Goal: Transaction & Acquisition: Book appointment/travel/reservation

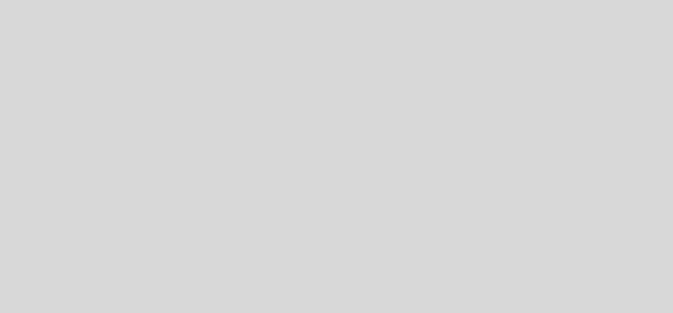
select select "pt"
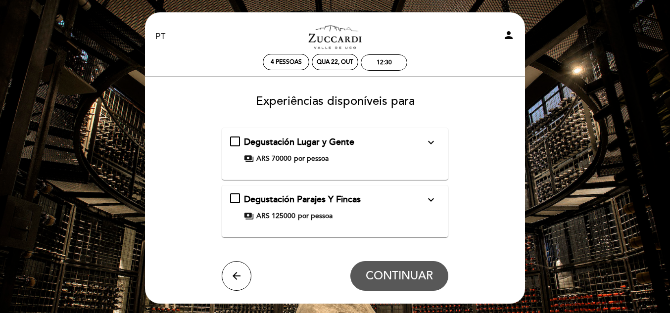
click at [431, 143] on icon "expand_more" at bounding box center [431, 142] width 12 height 12
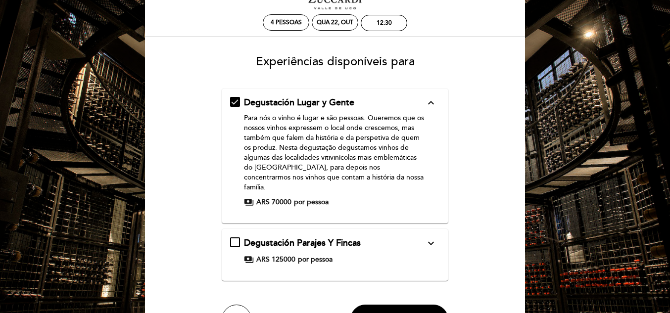
scroll to position [99, 0]
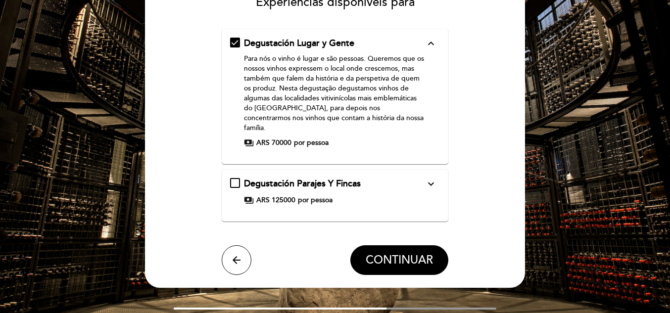
click at [431, 178] on icon "expand_more" at bounding box center [431, 184] width 12 height 12
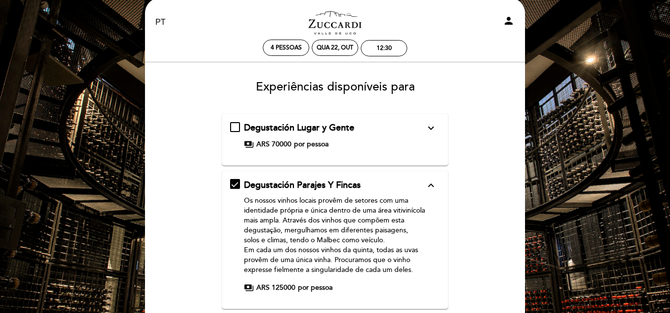
scroll to position [0, 0]
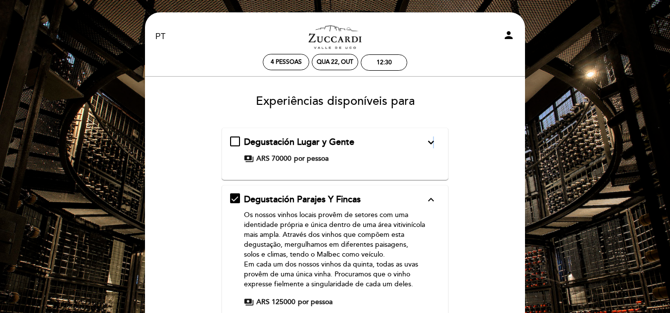
click at [433, 144] on icon "expand_more" at bounding box center [431, 142] width 12 height 12
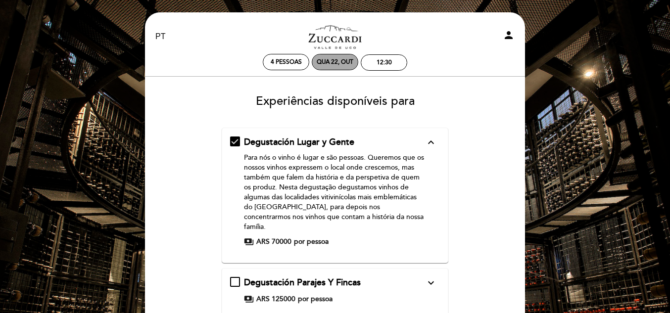
click at [335, 64] on div "Qua 22, out" at bounding box center [334, 61] width 37 height 7
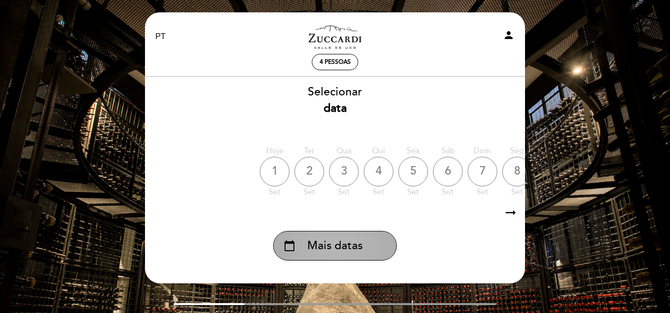
click at [328, 249] on span "Mais datas" at bounding box center [334, 246] width 55 height 16
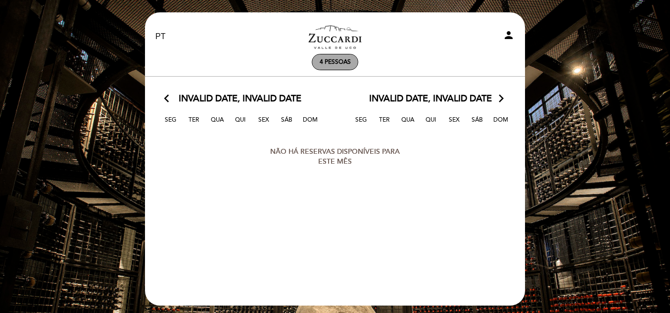
click at [330, 62] on span "4 pessoas" at bounding box center [334, 61] width 31 height 7
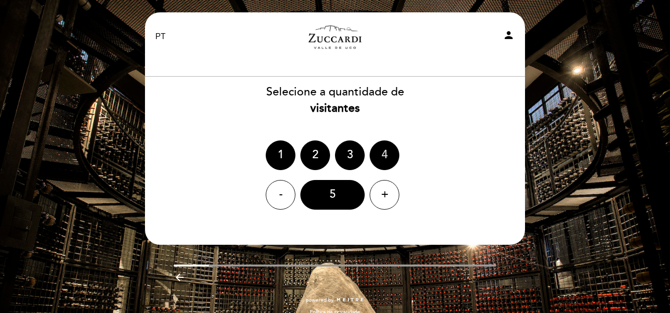
click at [385, 158] on div "4" at bounding box center [384, 155] width 30 height 30
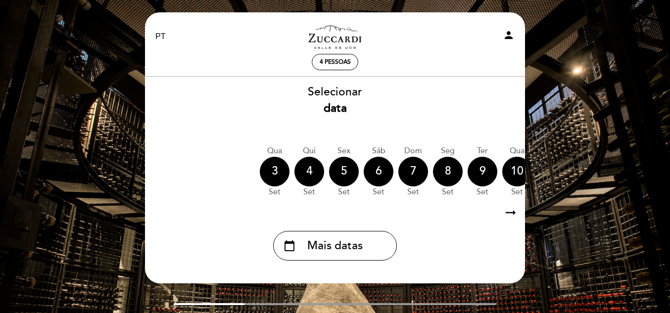
click at [512, 211] on icon "arrow_right_alt" at bounding box center [510, 212] width 15 height 21
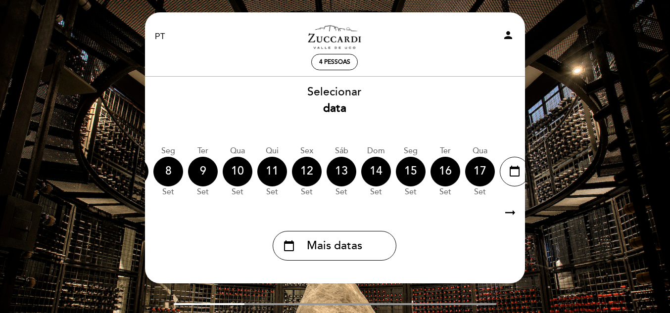
scroll to position [0, 288]
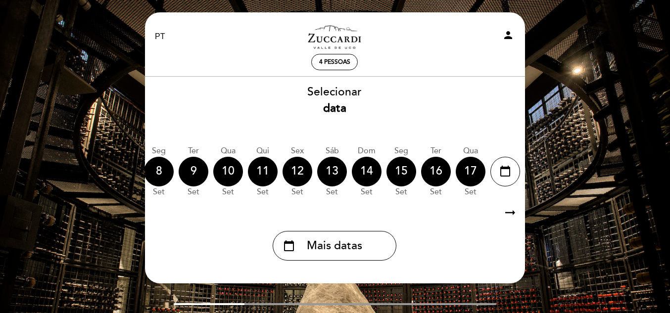
click at [510, 213] on icon "arrow_right_alt" at bounding box center [509, 212] width 15 height 21
click at [506, 173] on icon "calendar_today" at bounding box center [505, 171] width 12 height 17
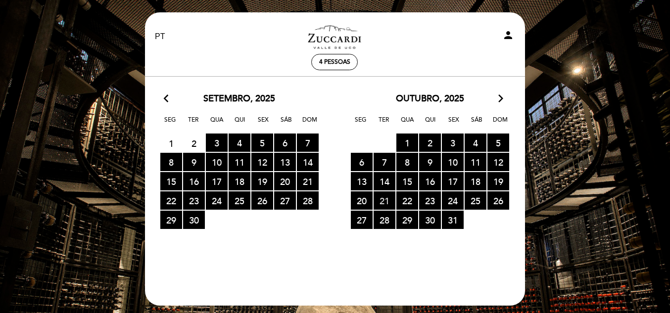
click at [379, 202] on span "21 RESERVAS DISPONÍVEIS" at bounding box center [384, 200] width 22 height 18
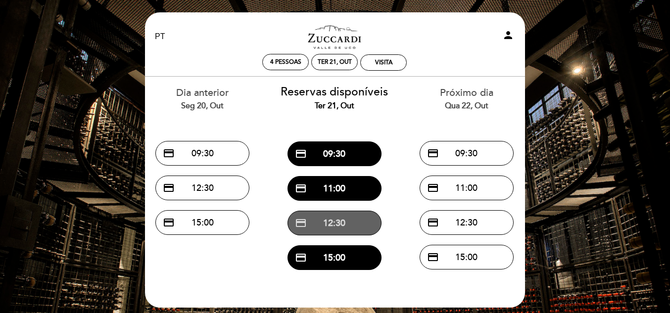
click at [329, 223] on button "credit_card 12:30" at bounding box center [334, 223] width 94 height 25
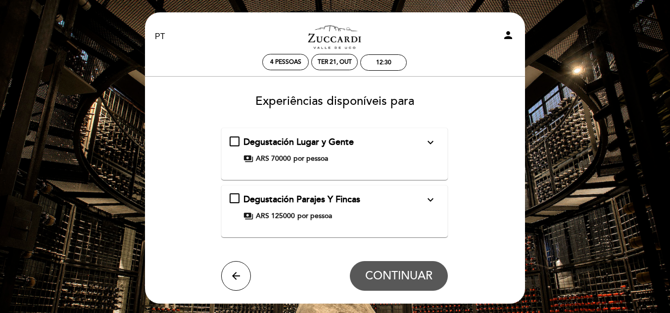
click at [552, 122] on div "EN ES PT Zuccardi Valle de Uco - Turismo person 4 pessoas Ter 21, out 12:30 Bem…" at bounding box center [335, 192] width 670 height 384
